Goal: Navigation & Orientation: Find specific page/section

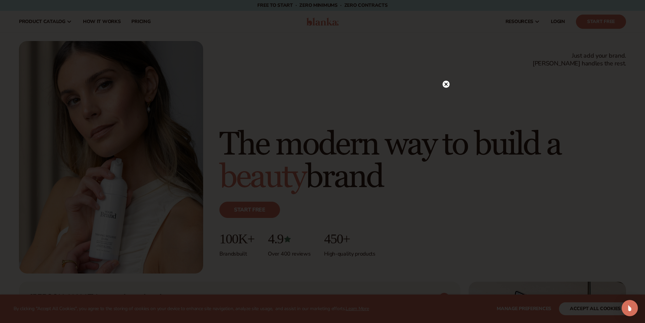
click at [448, 82] on circle at bounding box center [446, 84] width 7 height 7
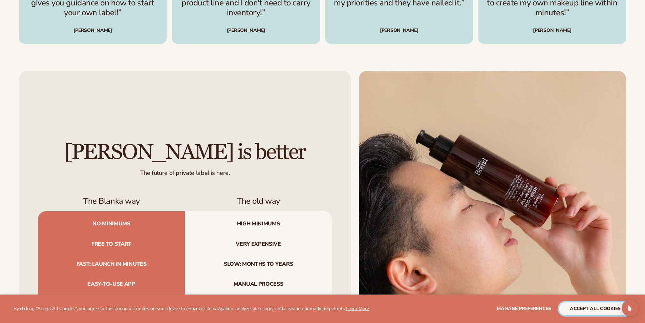
click at [587, 310] on button "accept all cookies" at bounding box center [595, 308] width 72 height 13
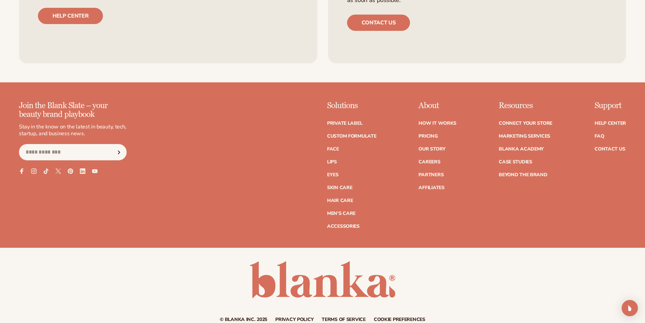
scroll to position [3068, 0]
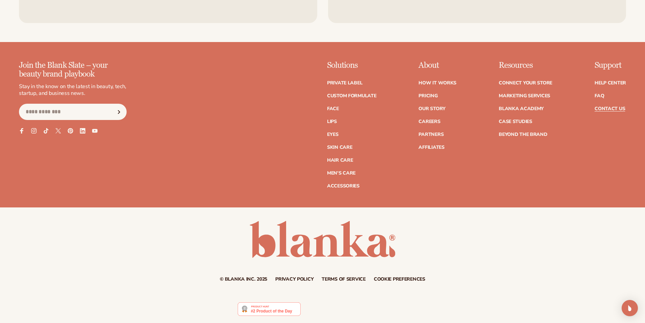
click at [606, 108] on link "Contact Us" at bounding box center [610, 108] width 30 height 5
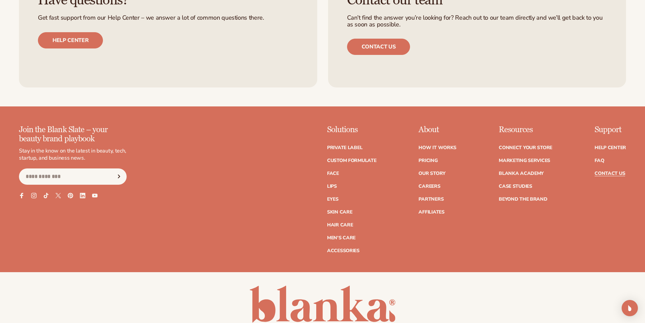
scroll to position [574, 0]
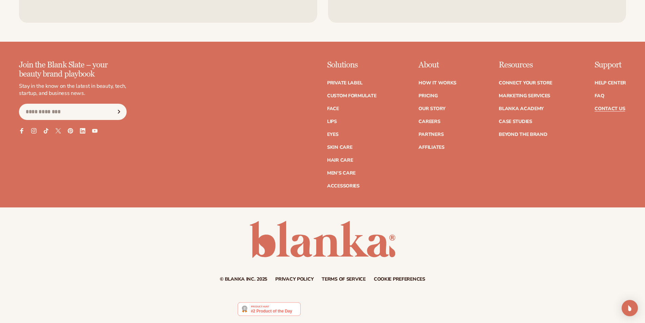
click at [339, 277] on link "Terms of service" at bounding box center [344, 279] width 44 height 5
